Goal: Information Seeking & Learning: Learn about a topic

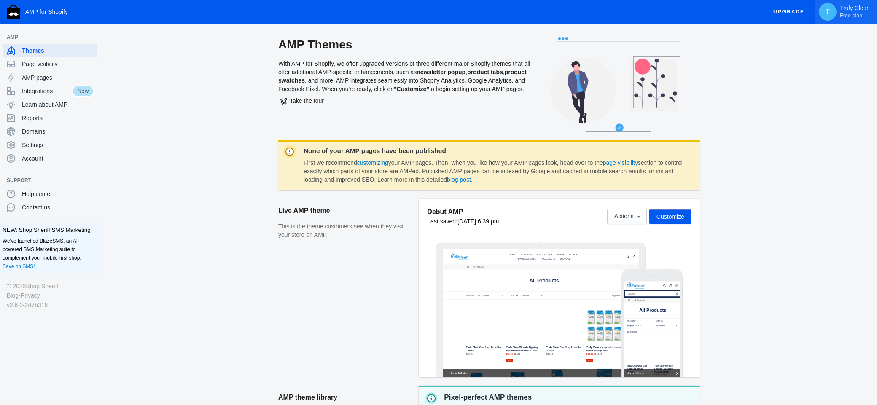
click at [849, 12] on span "Free plan" at bounding box center [851, 15] width 22 height 7
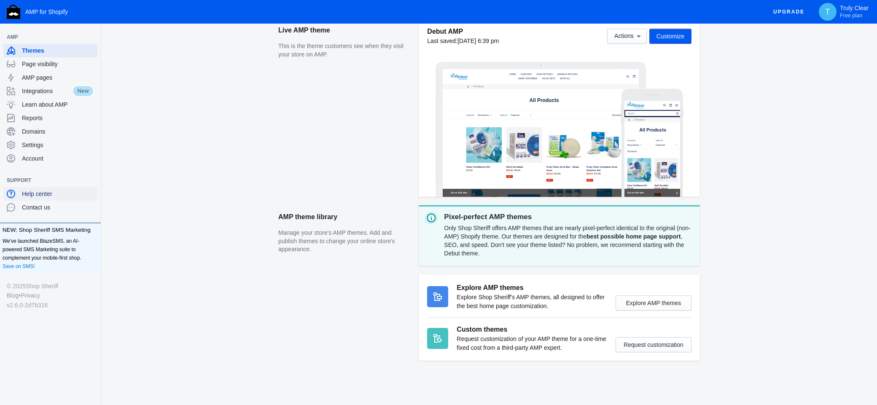
scroll to position [183, 0]
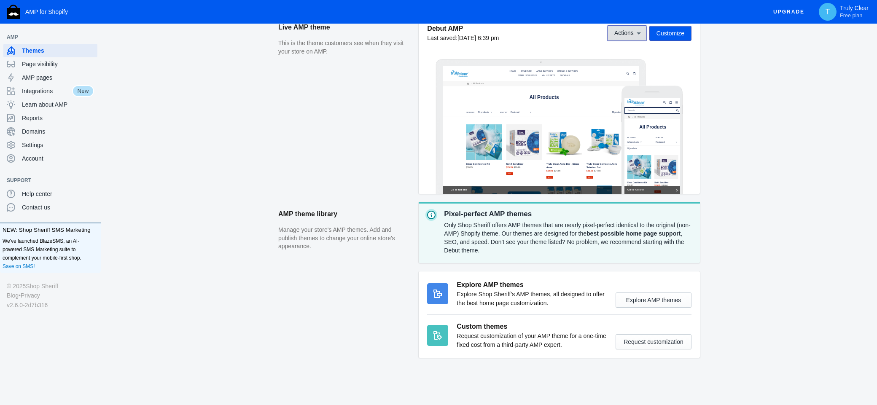
click at [631, 33] on span "Actions" at bounding box center [623, 33] width 19 height 7
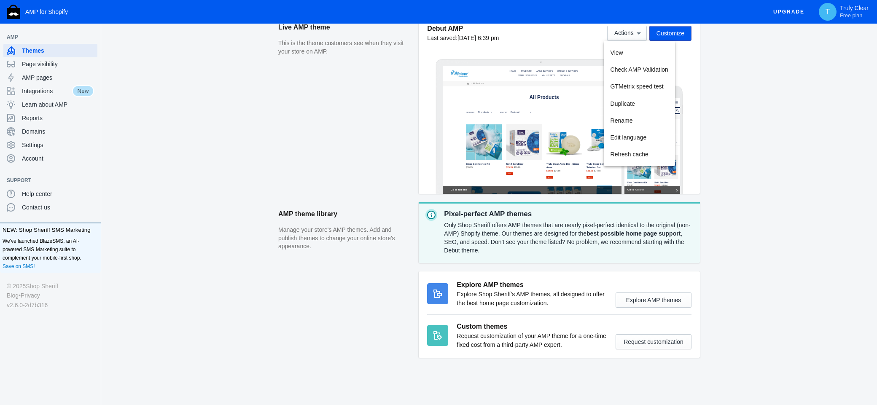
click at [777, 99] on div at bounding box center [438, 202] width 877 height 405
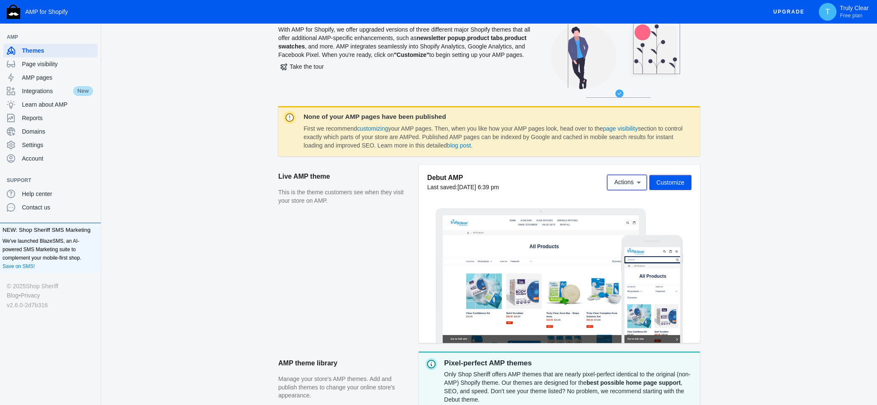
scroll to position [0, 0]
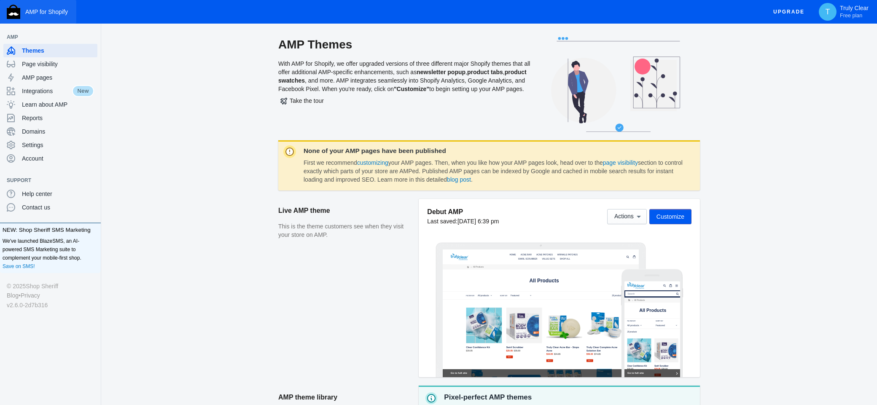
click at [49, 11] on span "AMP for Shopify" at bounding box center [46, 11] width 43 height 7
click at [38, 147] on span "Settings" at bounding box center [58, 145] width 72 height 8
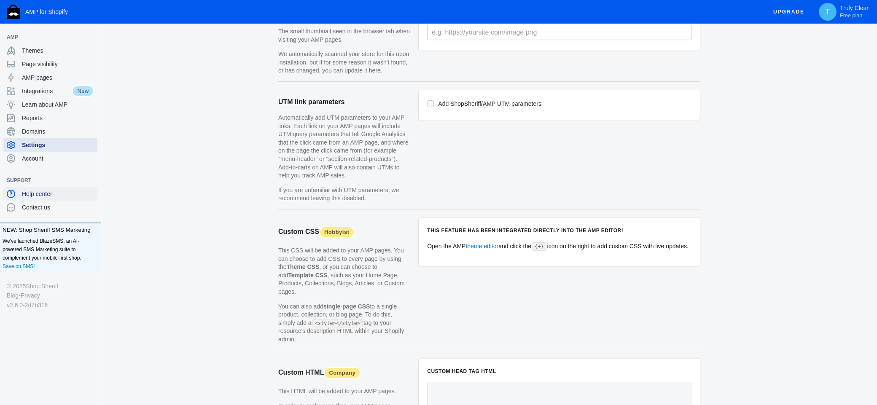
scroll to position [656, 0]
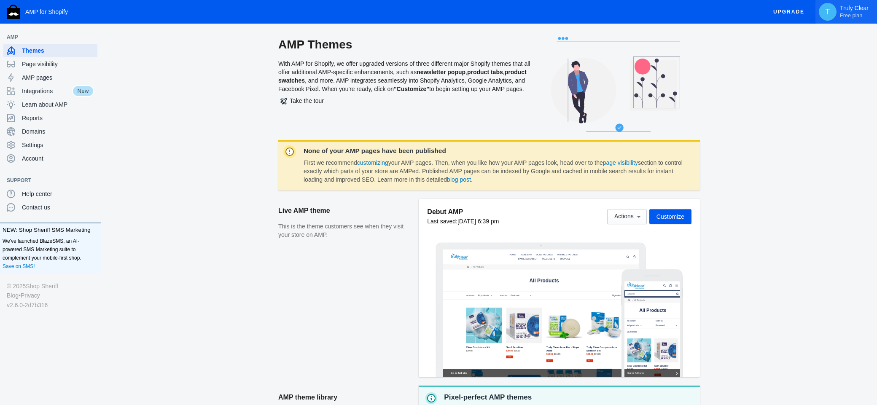
click at [840, 11] on p "Truly Clear Free plan" at bounding box center [854, 12] width 29 height 14
click at [796, 69] on span "Log out" at bounding box center [828, 71] width 79 height 8
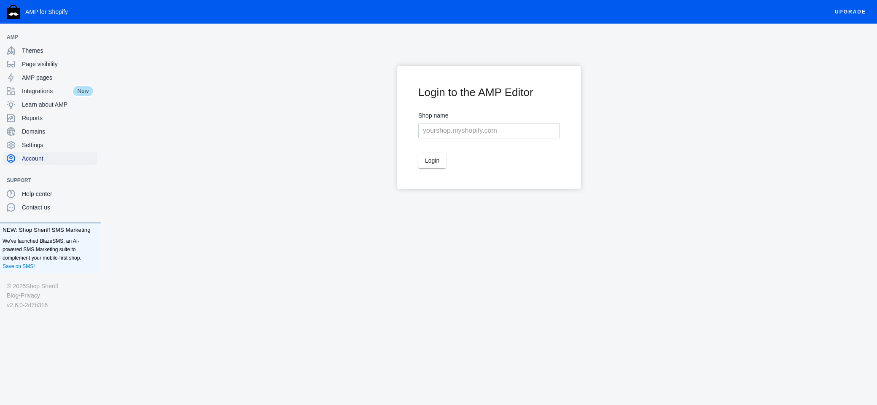
click at [38, 158] on span "Account" at bounding box center [58, 158] width 72 height 8
click at [38, 159] on span "Account" at bounding box center [58, 158] width 72 height 8
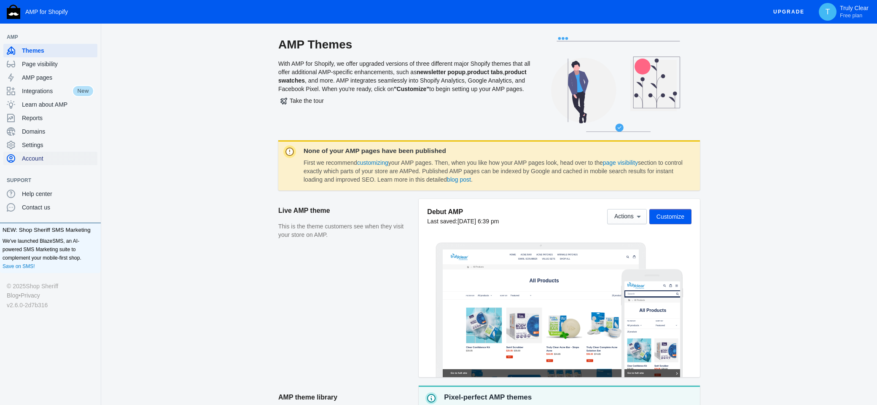
click at [31, 158] on span "Account" at bounding box center [58, 158] width 72 height 8
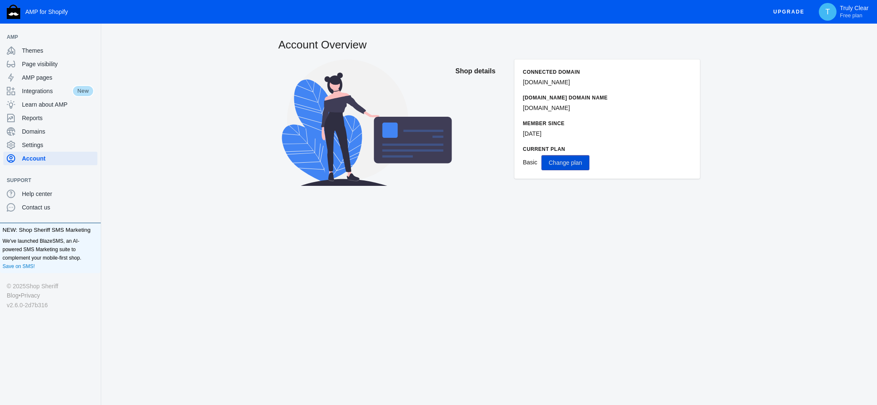
click at [569, 163] on span "Change plan" at bounding box center [564, 162] width 33 height 7
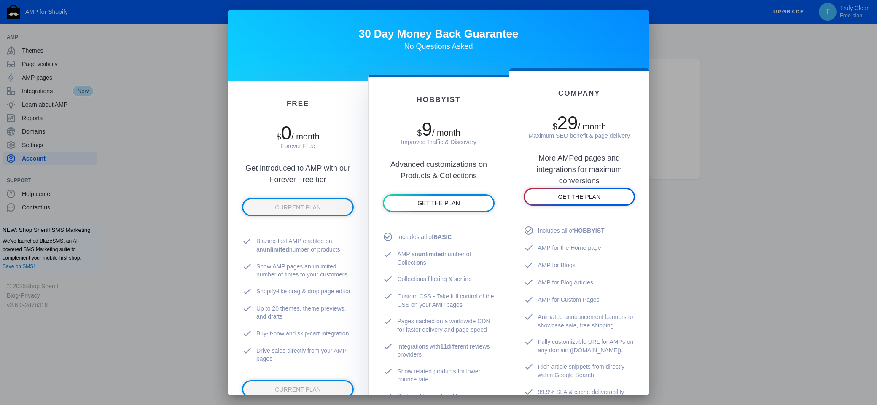
click at [165, 196] on div at bounding box center [438, 202] width 877 height 405
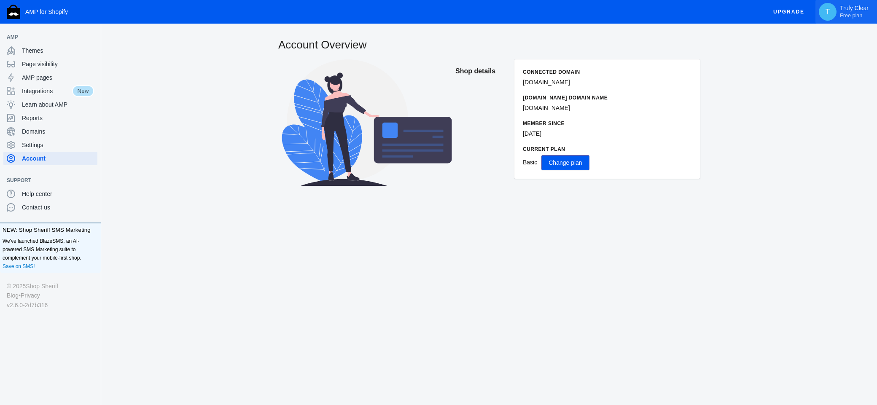
click at [830, 10] on span "T" at bounding box center [827, 12] width 8 height 8
click at [37, 132] on div at bounding box center [438, 202] width 877 height 405
click at [37, 132] on span "Domains" at bounding box center [58, 131] width 72 height 8
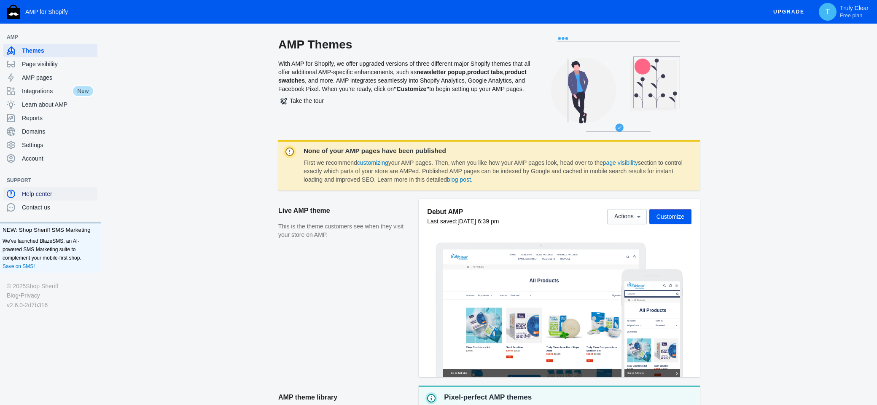
click at [35, 191] on span "Help center" at bounding box center [58, 194] width 72 height 8
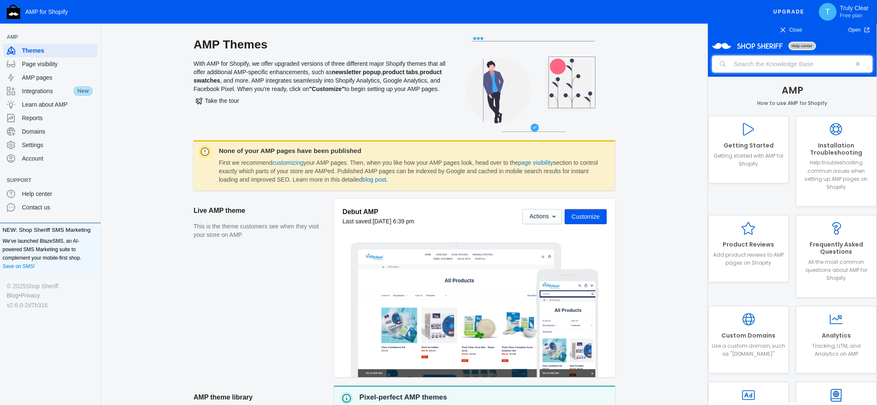
click at [749, 66] on input "search" at bounding box center [792, 64] width 160 height 17
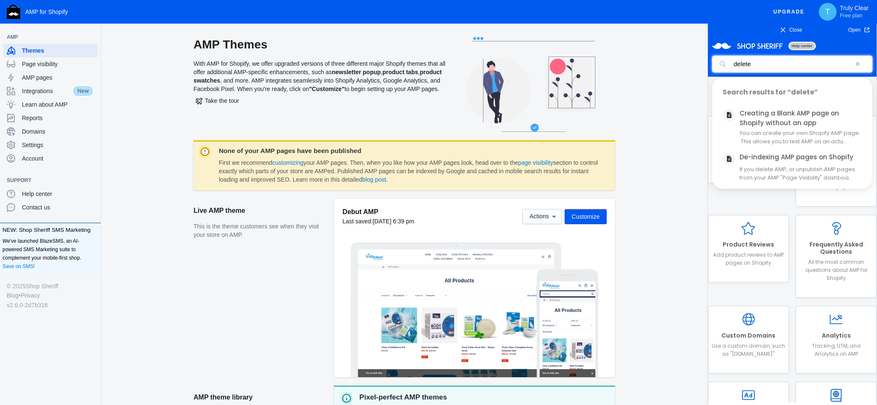
click at [763, 67] on input "delete" at bounding box center [792, 64] width 160 height 17
type input "delete amp"
click at [803, 46] on span "Help center" at bounding box center [801, 46] width 27 height 9
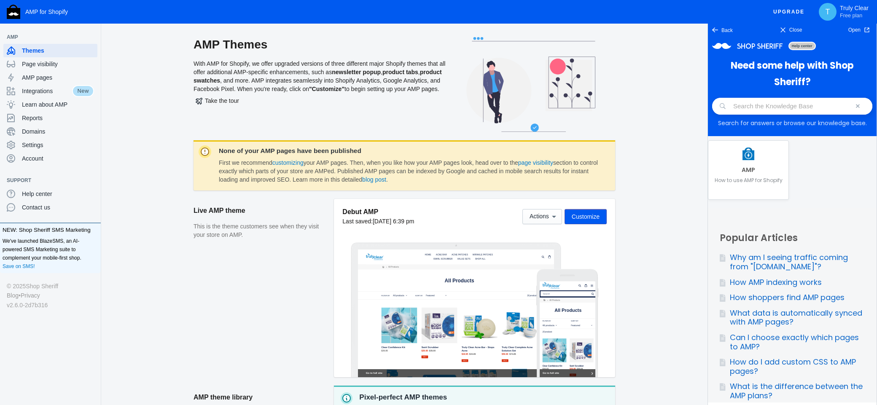
click at [757, 105] on input "search" at bounding box center [792, 106] width 160 height 17
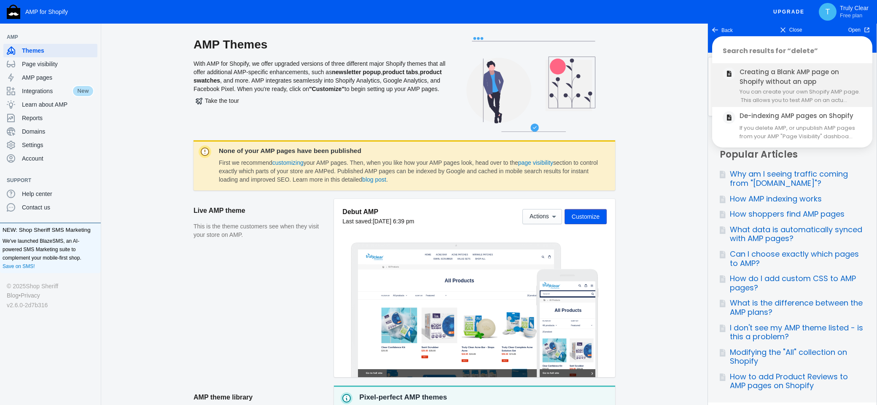
scroll to position [64, 0]
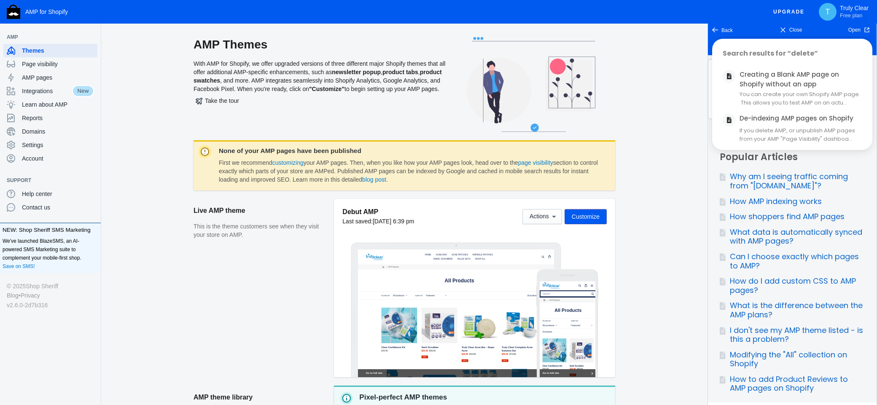
type input "delete"
click at [647, 52] on div "AMP Themes With AMP for Shopify, we offer upgraded versions of three different …" at bounding box center [404, 88] width 579 height 103
click at [784, 29] on icon at bounding box center [783, 30] width 6 height 6
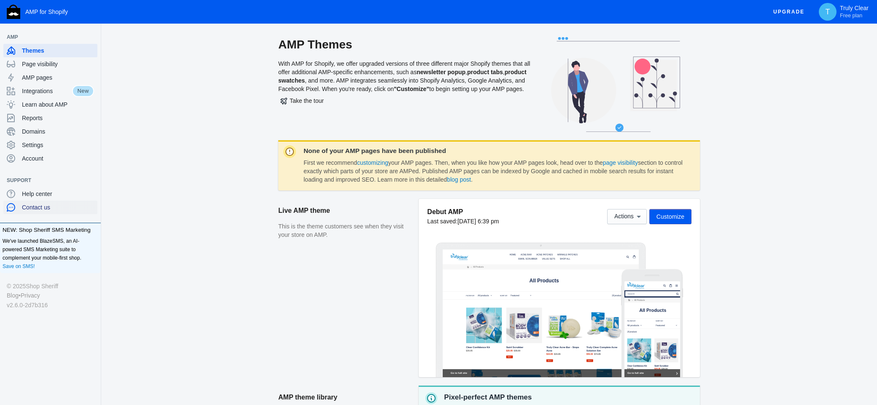
click at [37, 207] on span "Contact us" at bounding box center [58, 207] width 72 height 8
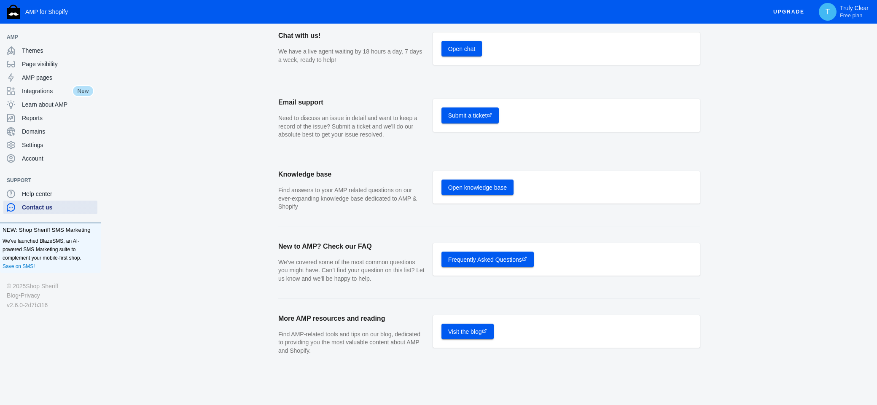
scroll to position [124, 0]
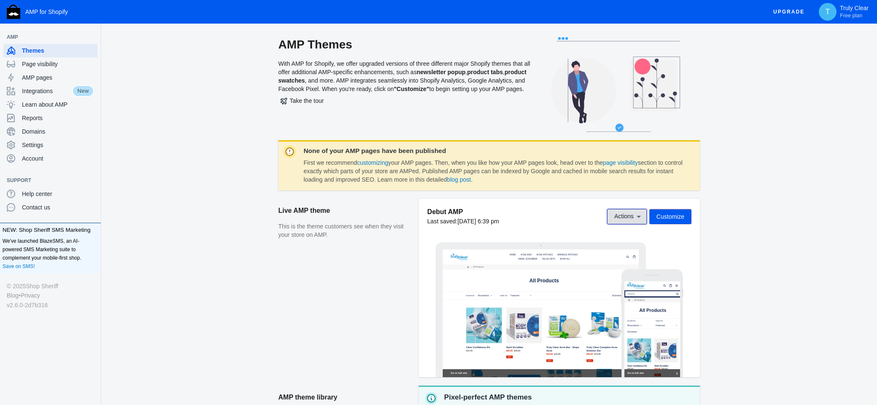
click at [628, 215] on span "Actions" at bounding box center [623, 216] width 19 height 7
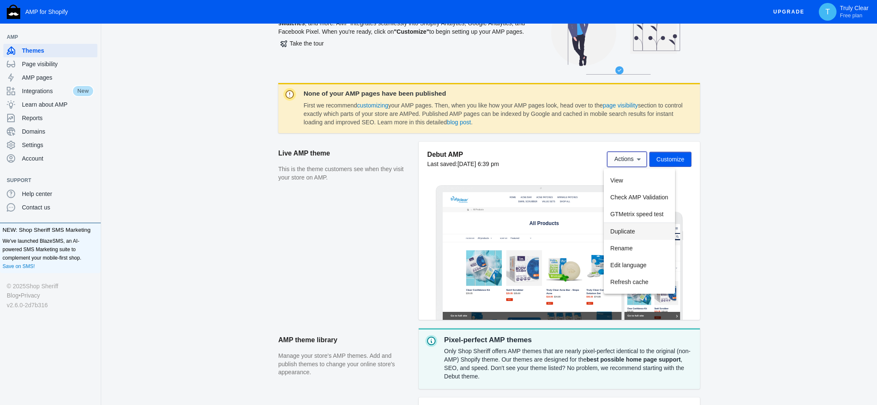
scroll to position [60, 0]
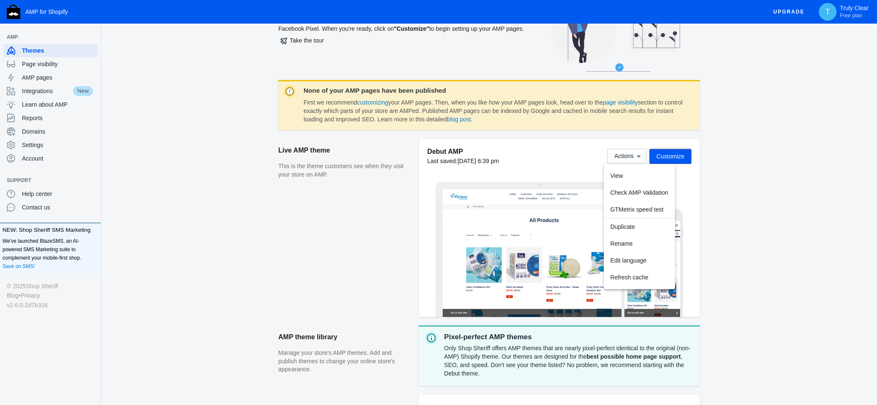
click at [735, 243] on div at bounding box center [438, 202] width 877 height 405
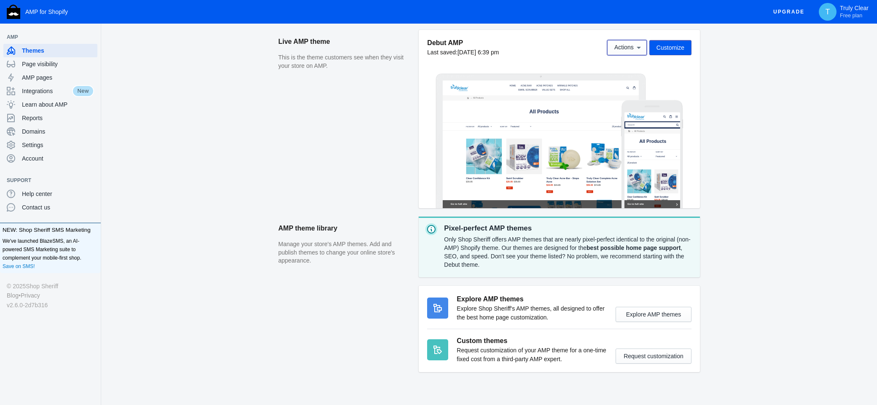
scroll to position [183, 0]
